Goal: Information Seeking & Learning: Learn about a topic

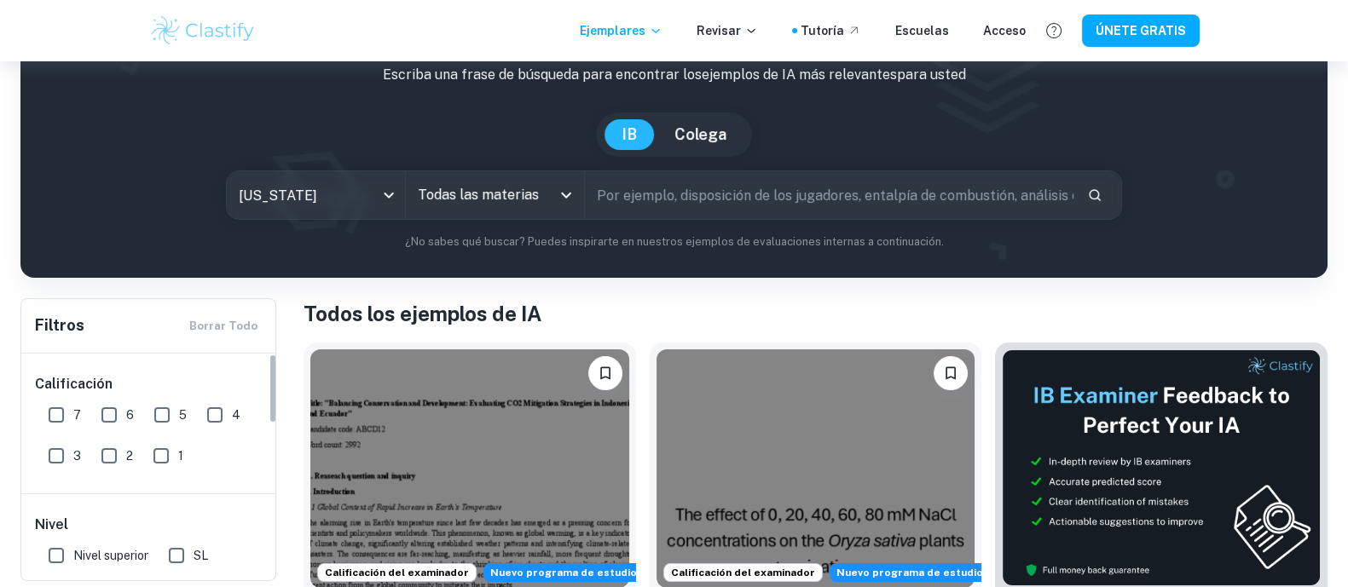
click at [55, 401] on input "7" at bounding box center [56, 415] width 34 height 34
checkbox input "true"
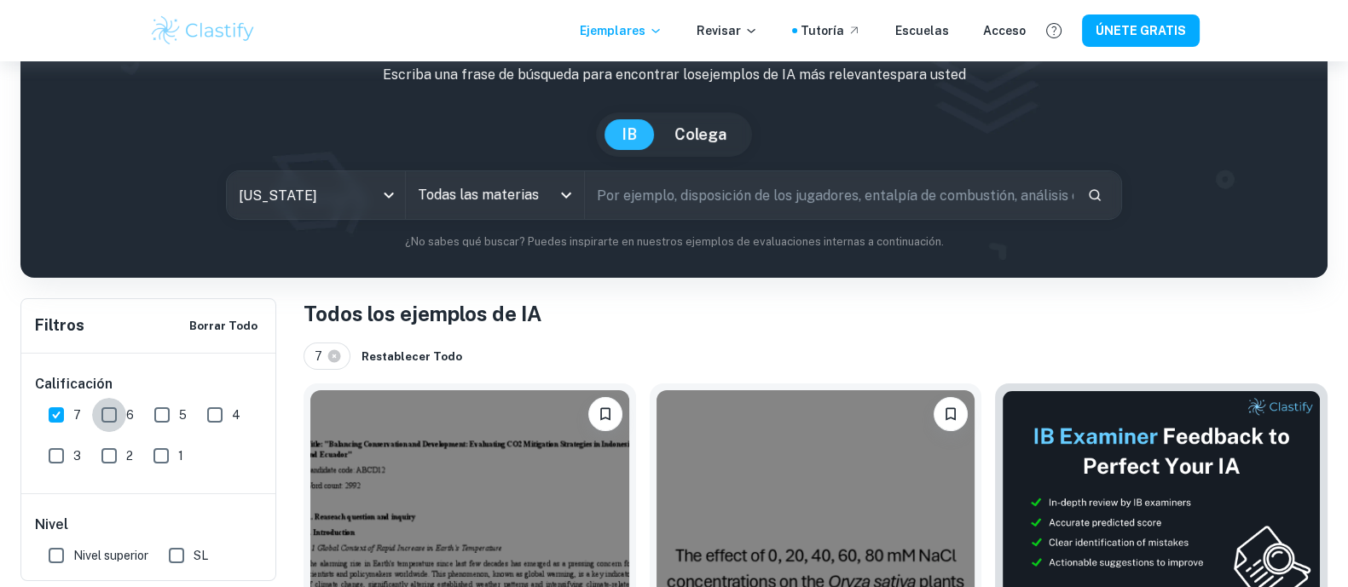
click at [124, 413] on input "6" at bounding box center [109, 415] width 34 height 34
checkbox input "true"
click at [153, 419] on input "5" at bounding box center [162, 415] width 34 height 34
checkbox input "true"
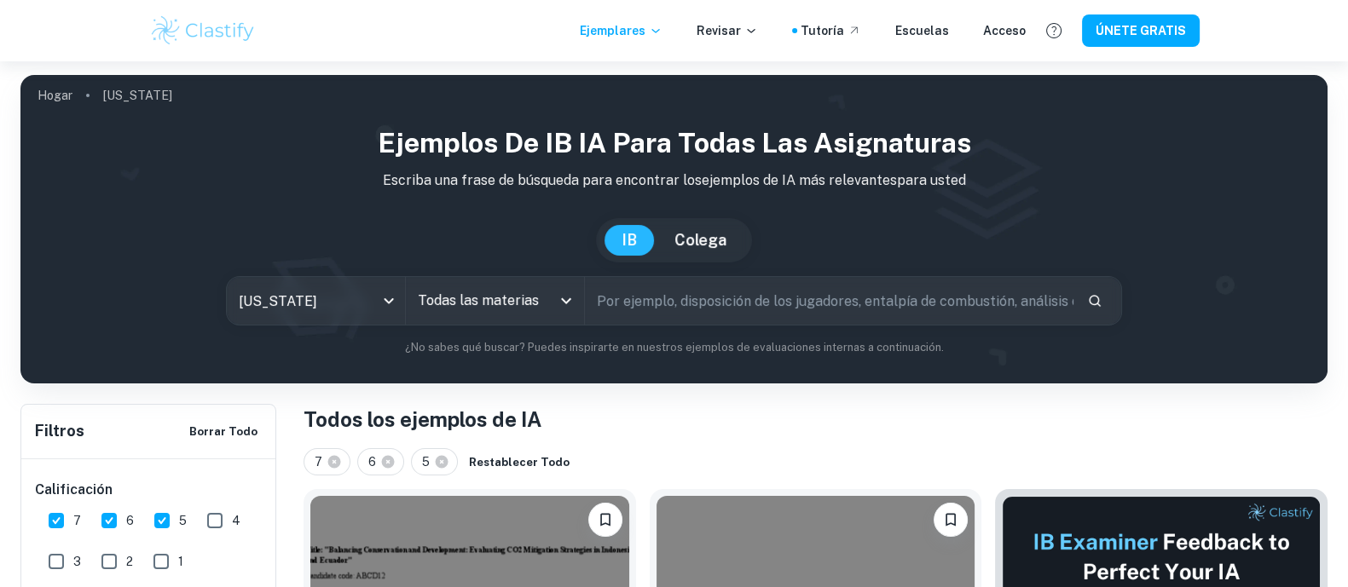
click at [494, 321] on div "All Subjects" at bounding box center [495, 301] width 178 height 48
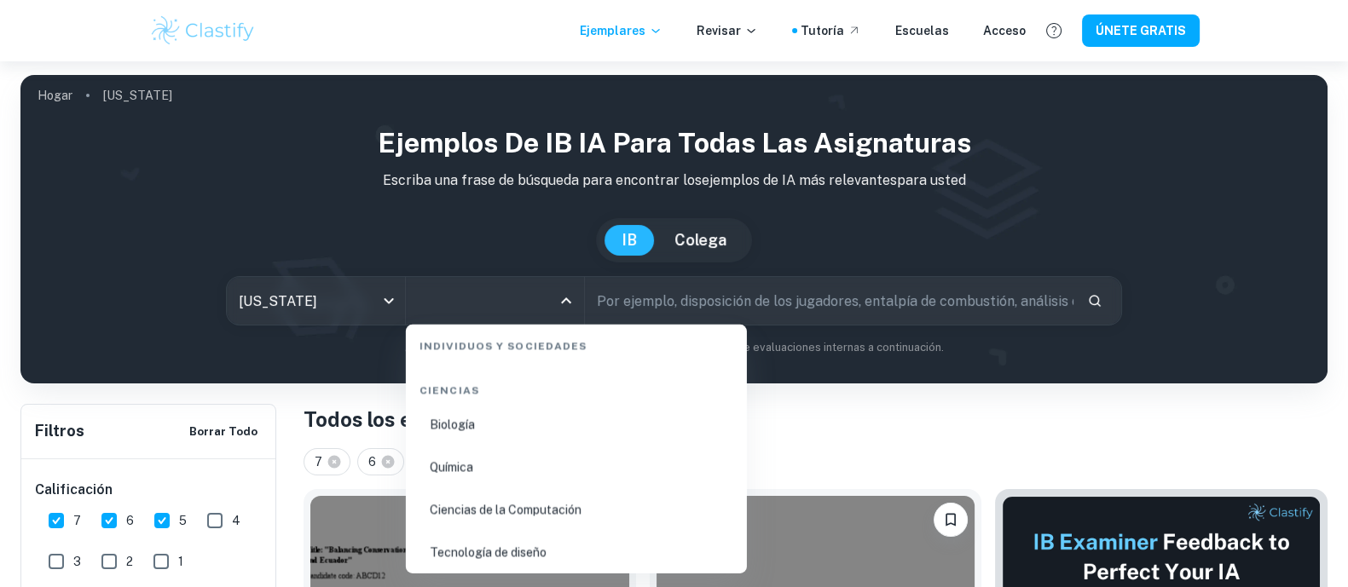
scroll to position [2664, 0]
click at [482, 428] on li "Química" at bounding box center [576, 421] width 327 height 39
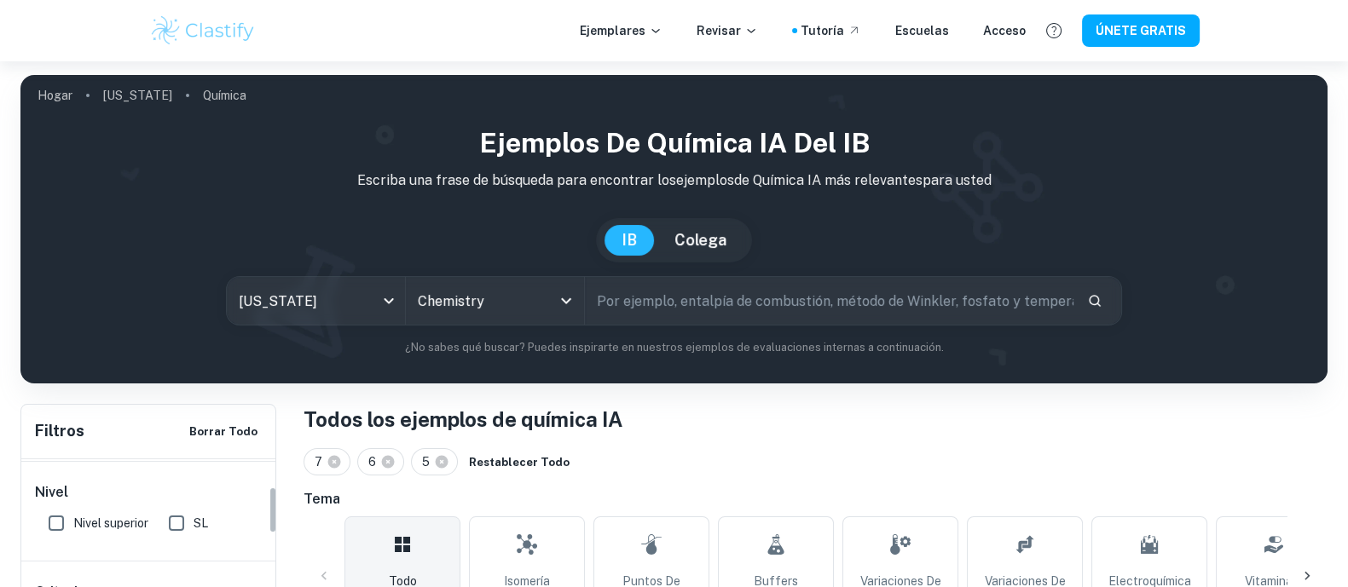
scroll to position [106, 0]
drag, startPoint x: 168, startPoint y: 555, endPoint x: 396, endPoint y: 484, distance: 239.2
click at [170, 555] on input "SL" at bounding box center [176, 556] width 34 height 34
checkbox input "true"
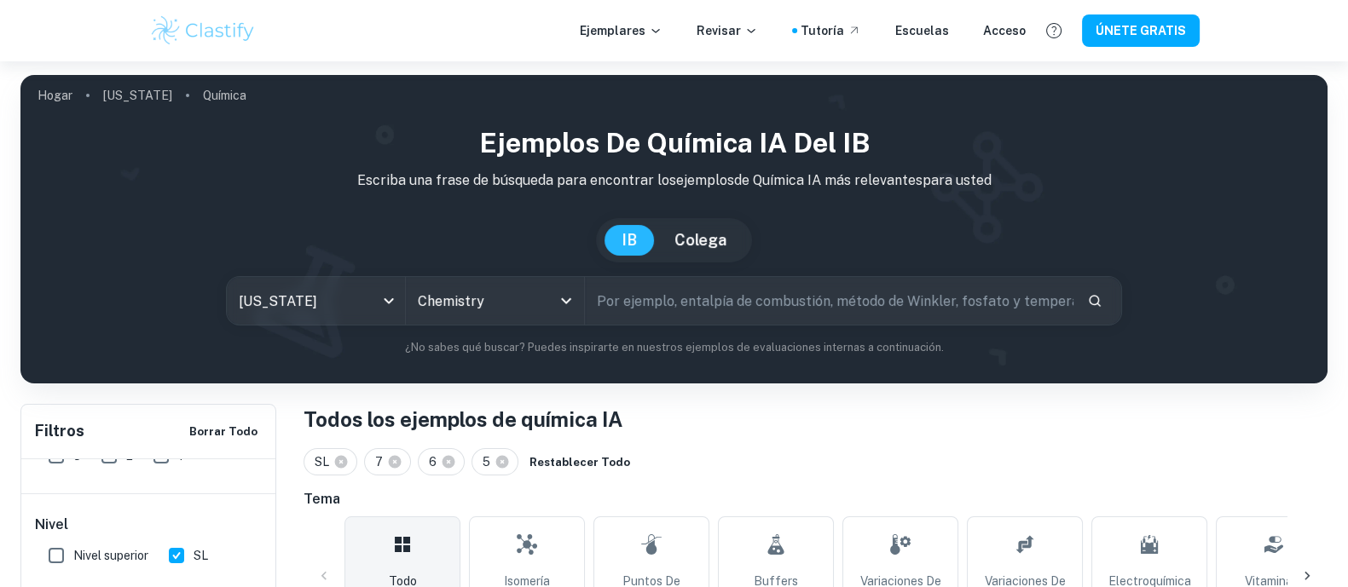
scroll to position [212, 0]
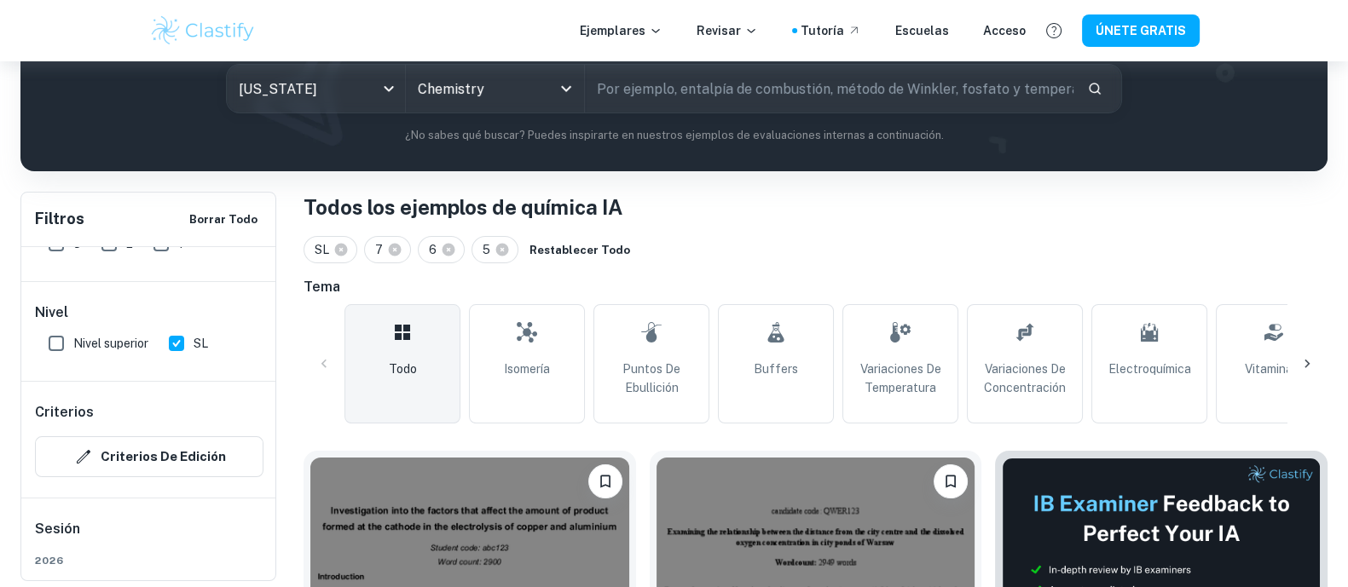
click at [1311, 356] on icon at bounding box center [1307, 364] width 17 height 17
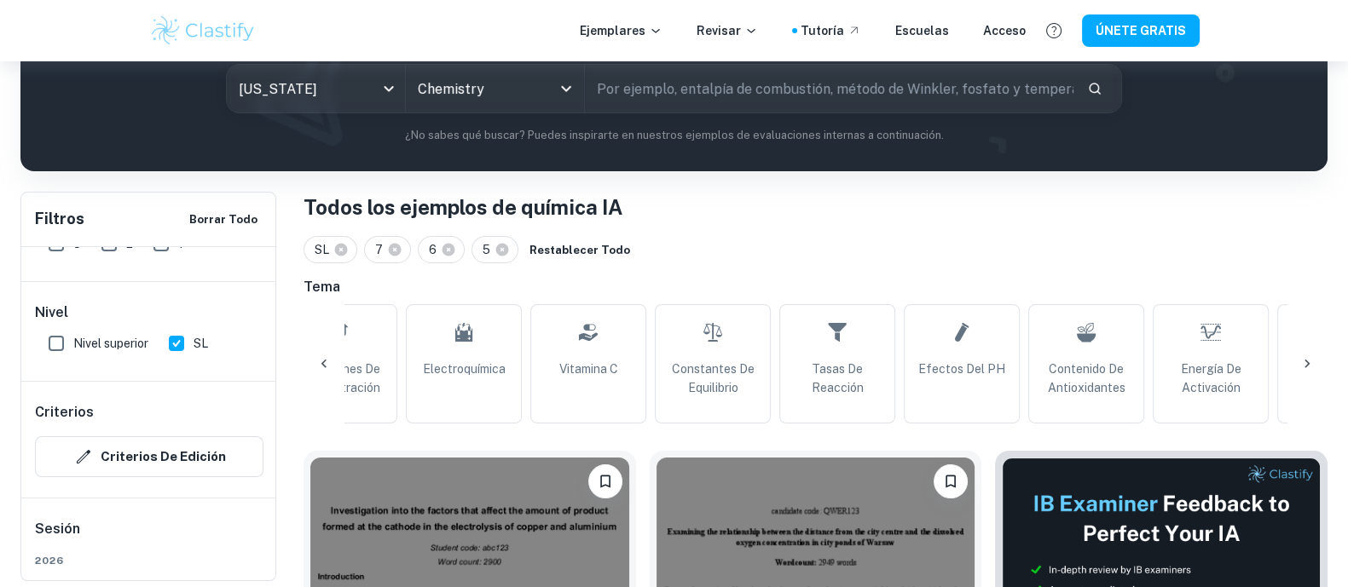
scroll to position [0, 913]
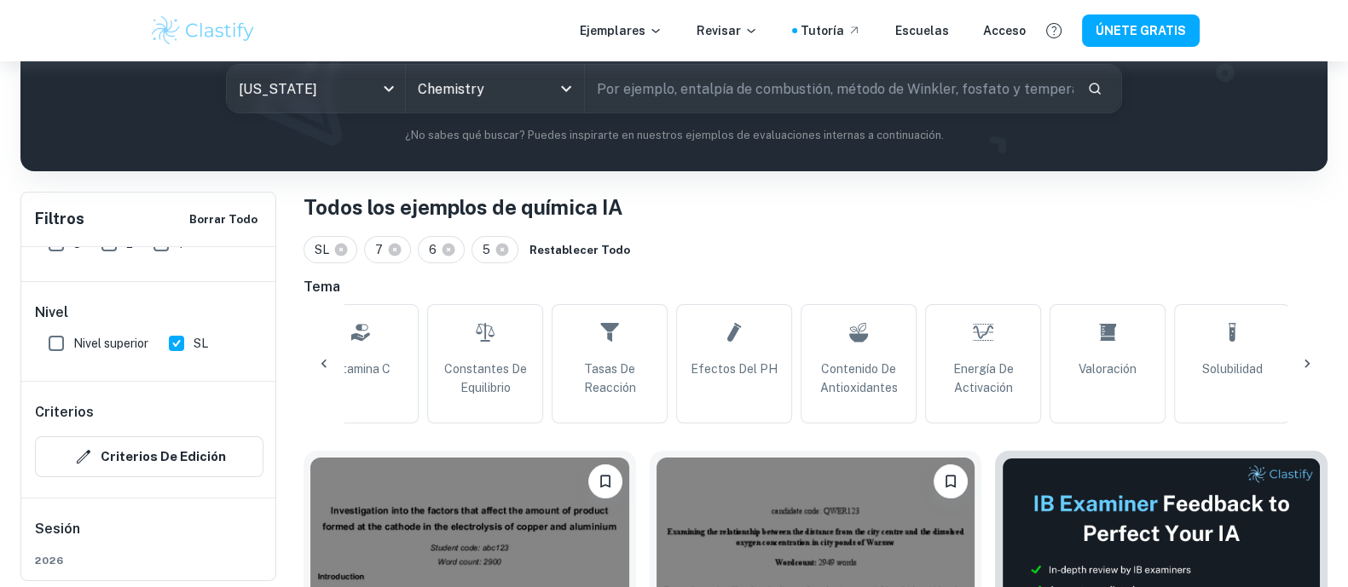
click at [1304, 351] on div at bounding box center [1307, 364] width 41 height 41
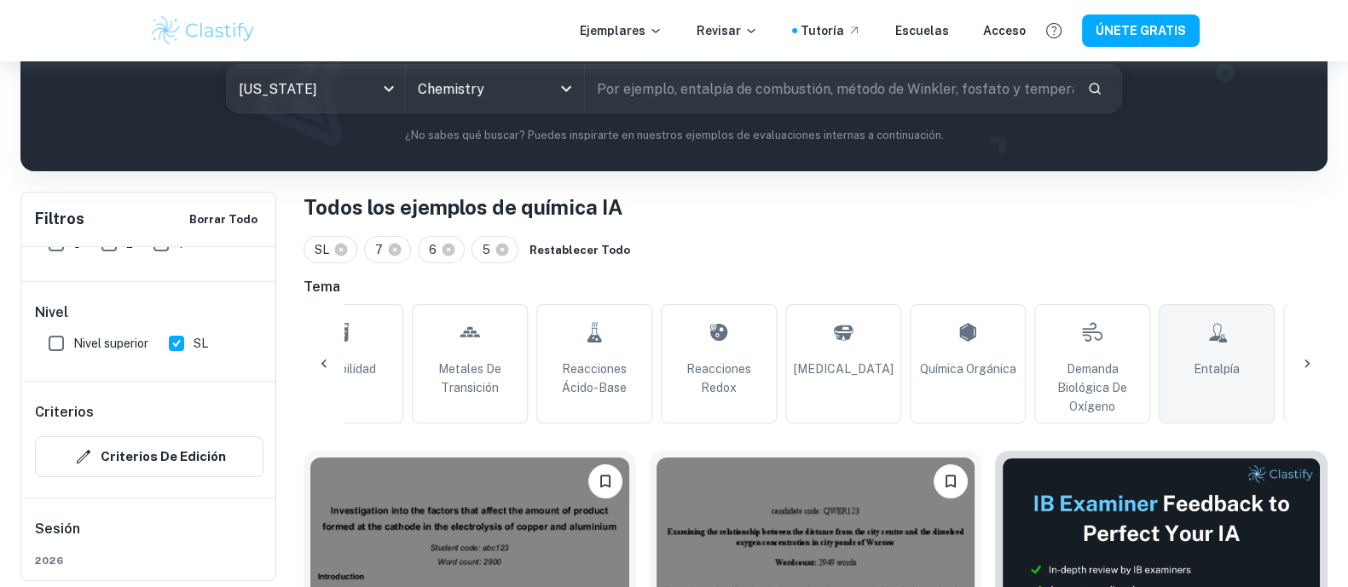
scroll to position [0, 1827]
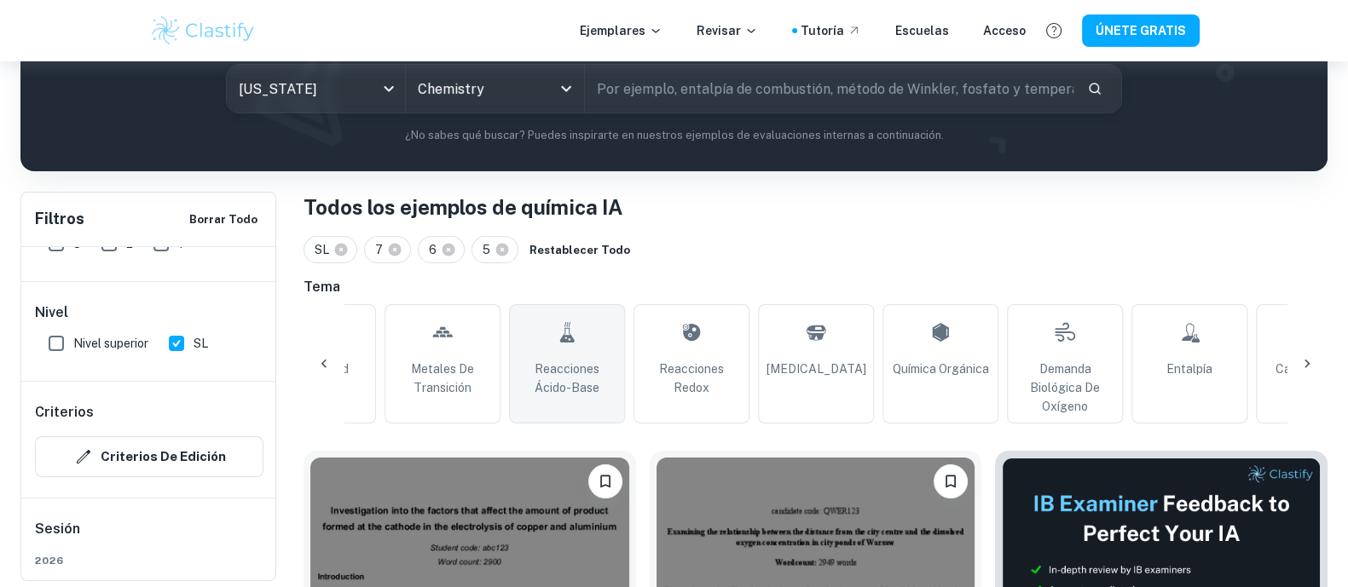
click at [614, 337] on link "Reacciones ácido-base" at bounding box center [567, 363] width 116 height 119
type input "Acid-Base Reactions"
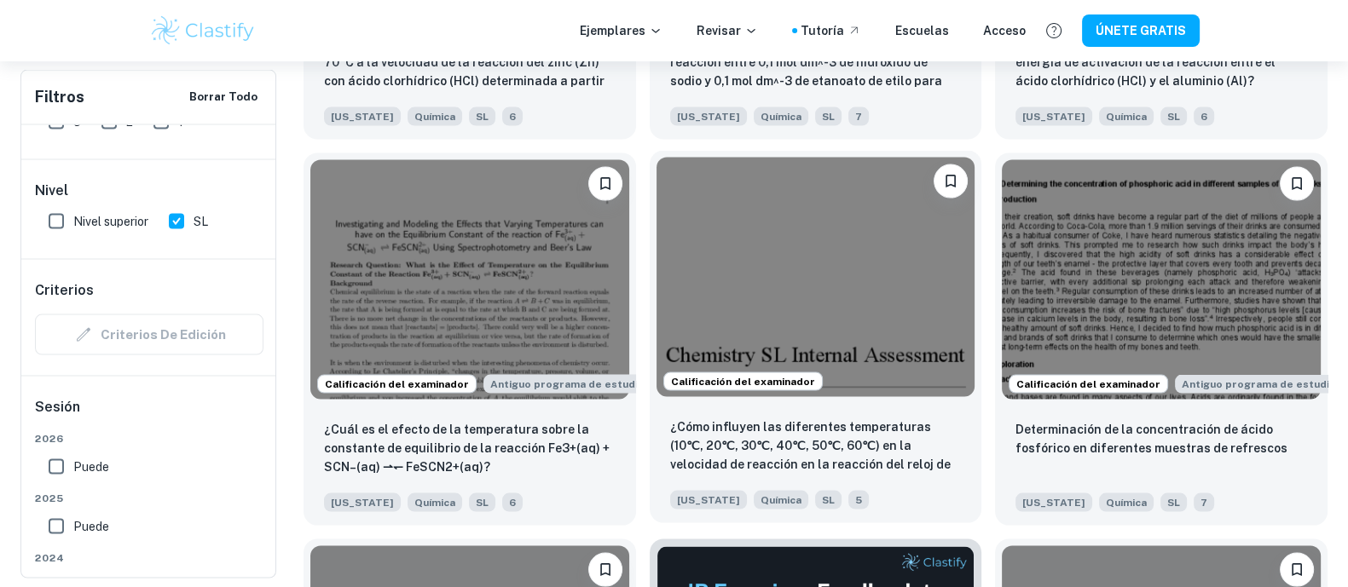
scroll to position [4370, 0]
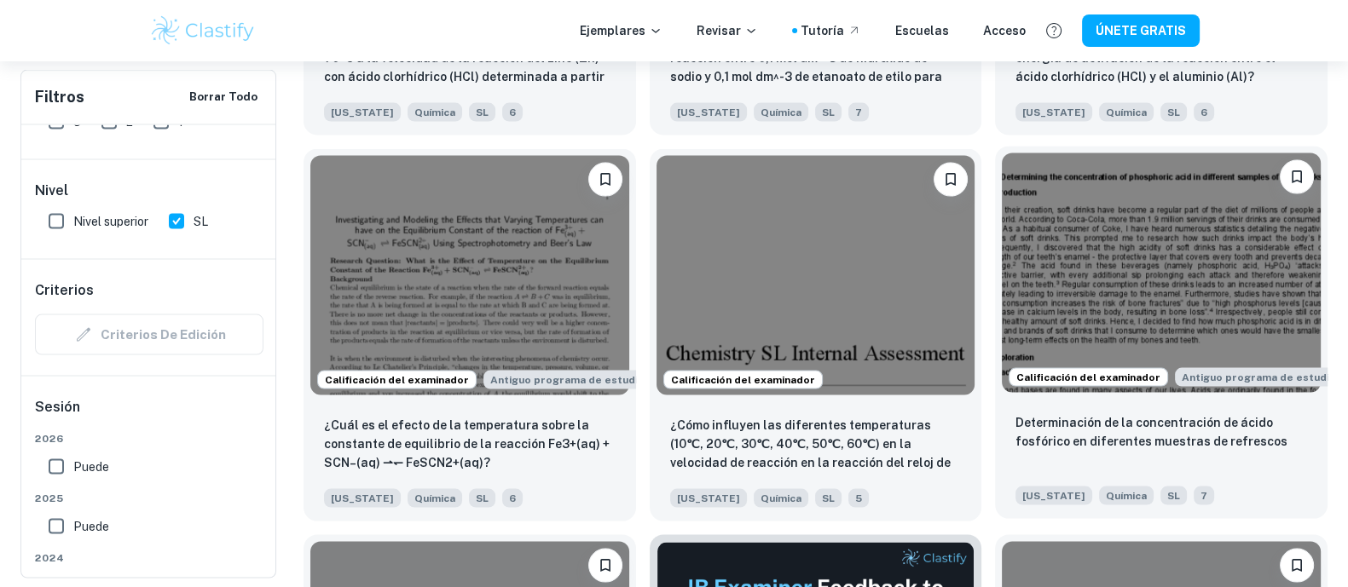
click at [1097, 331] on img at bounding box center [1161, 272] width 319 height 239
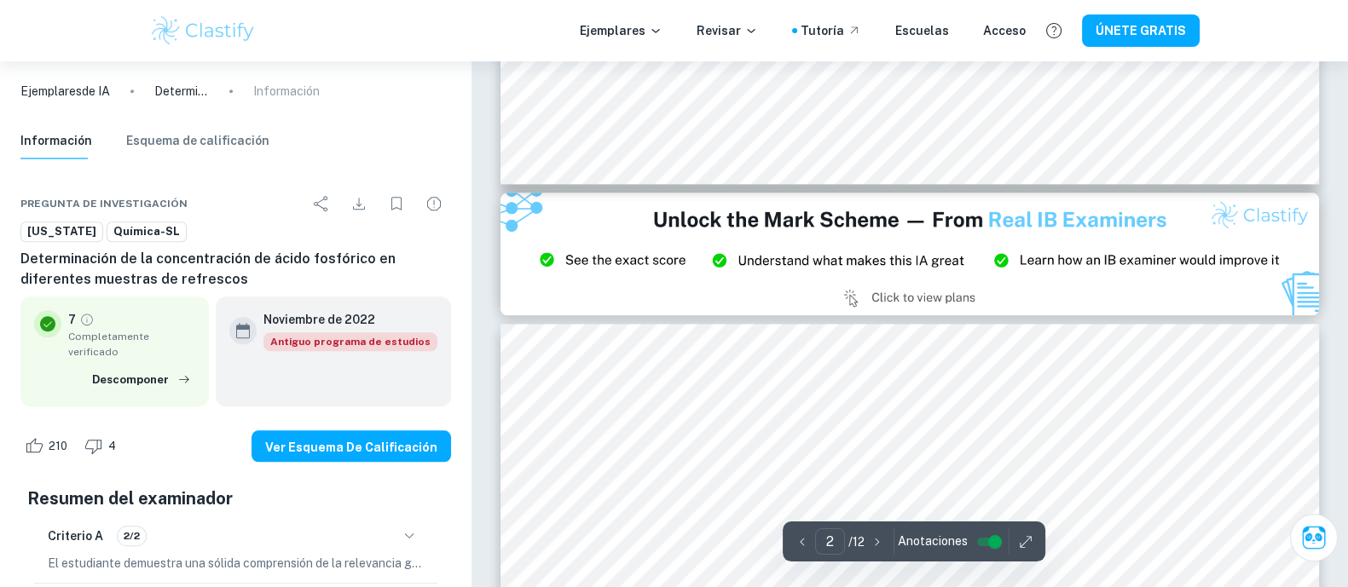
scroll to position [2349, 0]
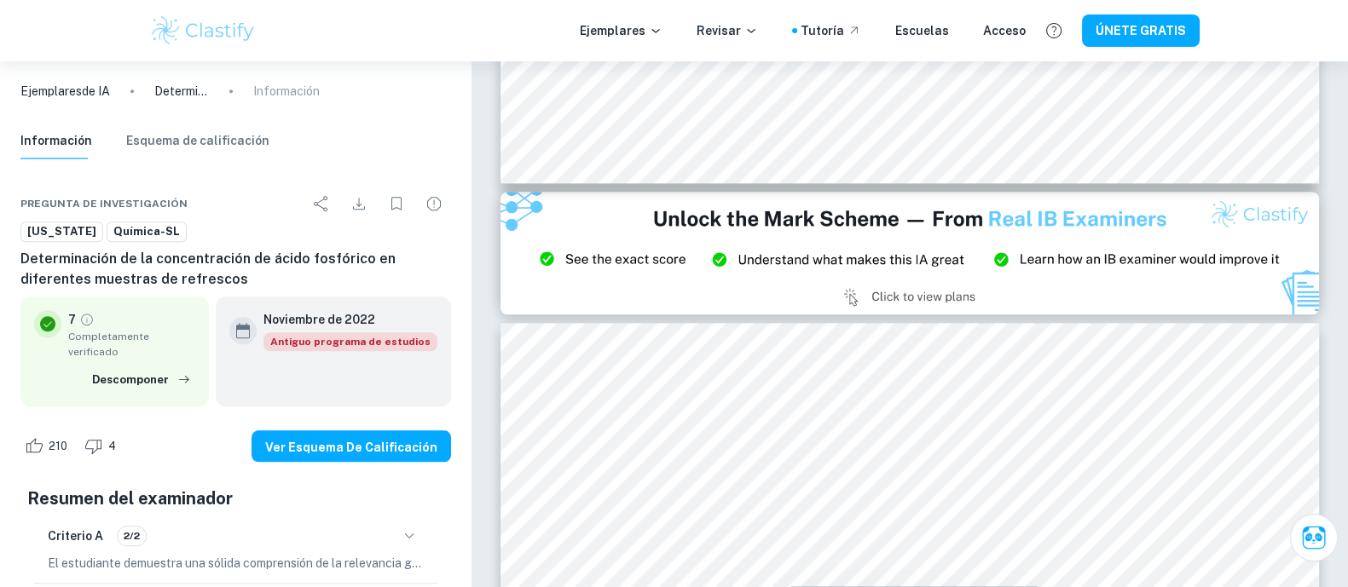
type input "3"
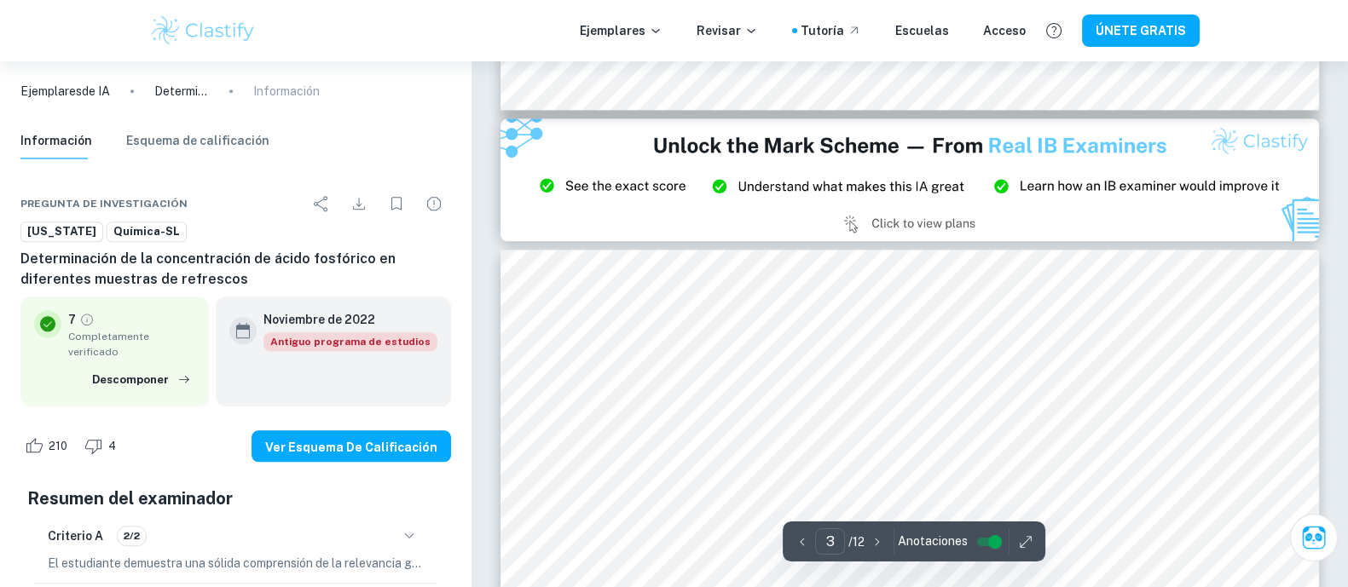
scroll to position [2419, 0]
